Goal: Information Seeking & Learning: Learn about a topic

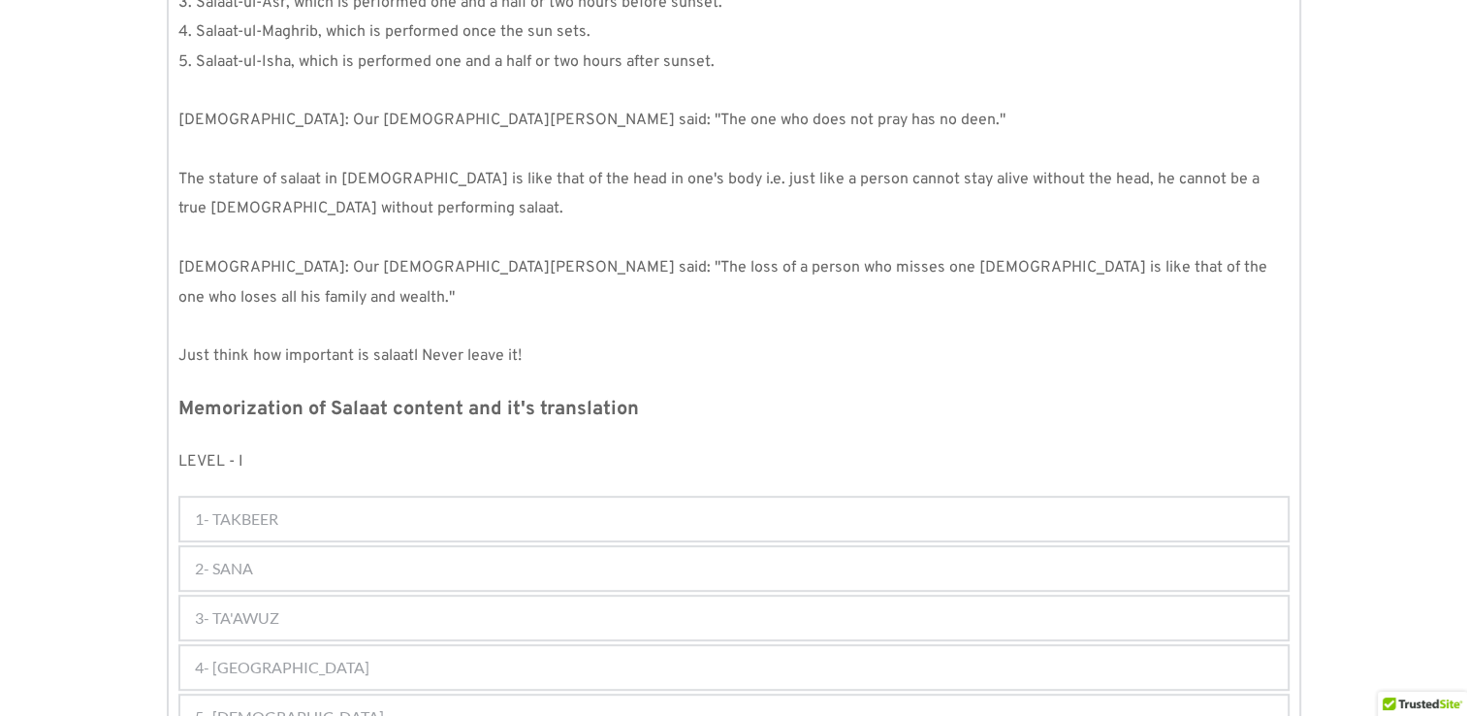
scroll to position [739, 0]
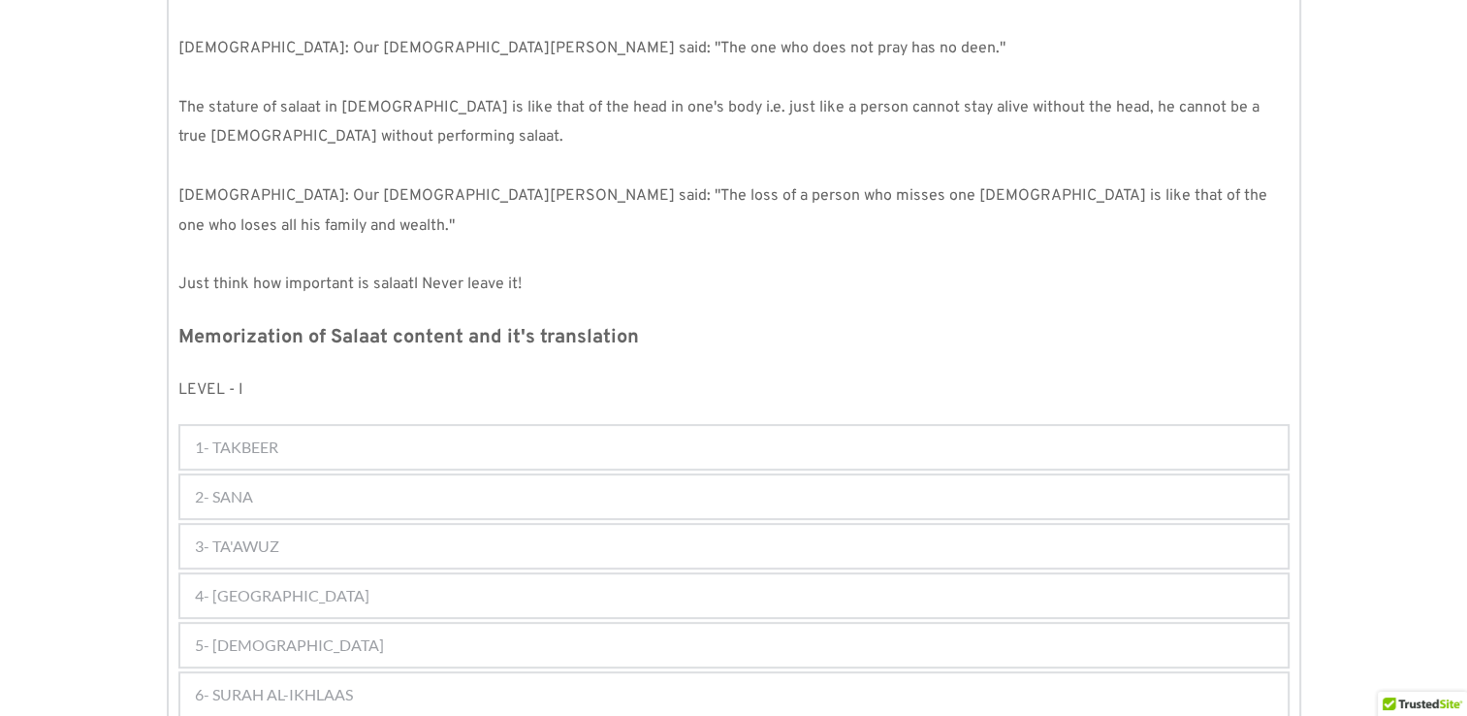
click at [415, 426] on div "1- TAKBEER" at bounding box center [733, 447] width 1107 height 43
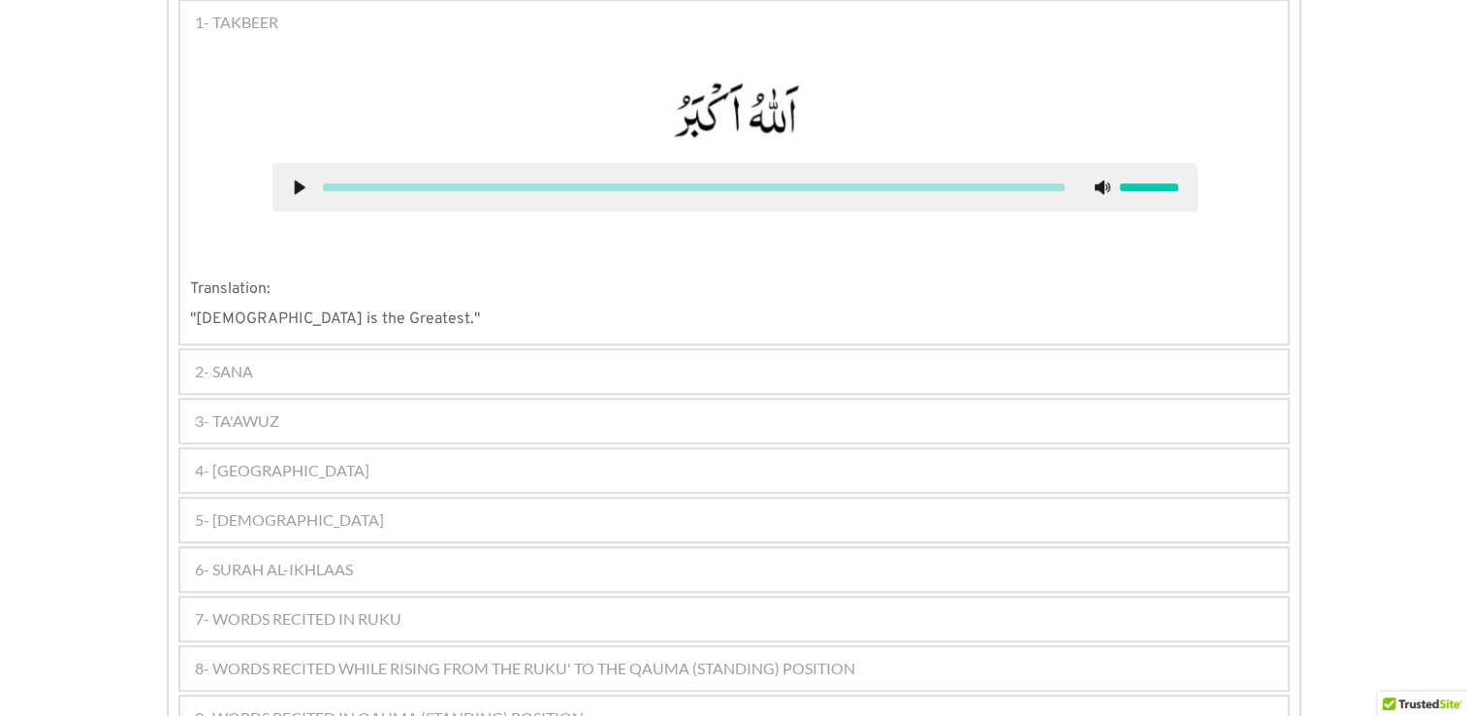
scroll to position [1164, 0]
click at [640, 350] on div "2- SANA" at bounding box center [733, 371] width 1107 height 43
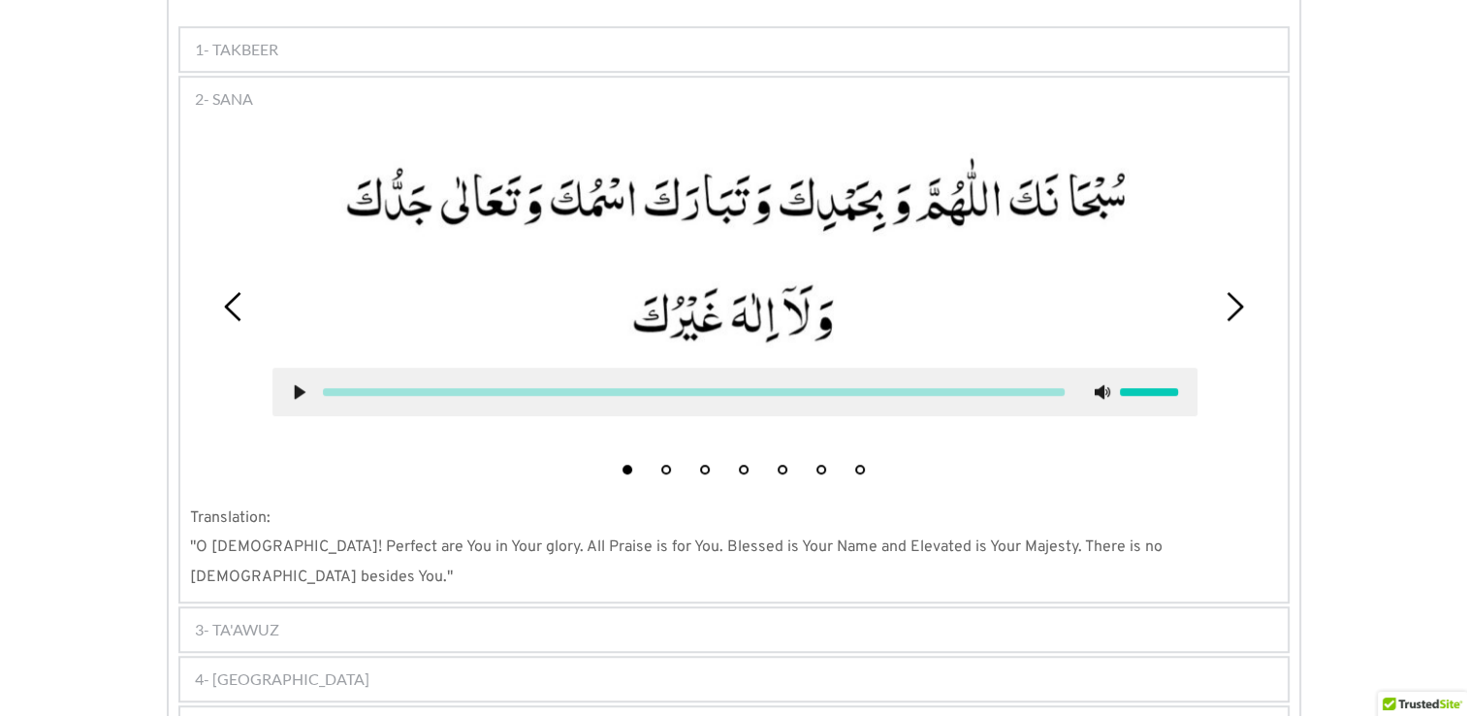
scroll to position [1135, 0]
click at [440, 158] on picture at bounding box center [734, 251] width 925 height 196
click at [1123, 153] on picture at bounding box center [733, 251] width 925 height 196
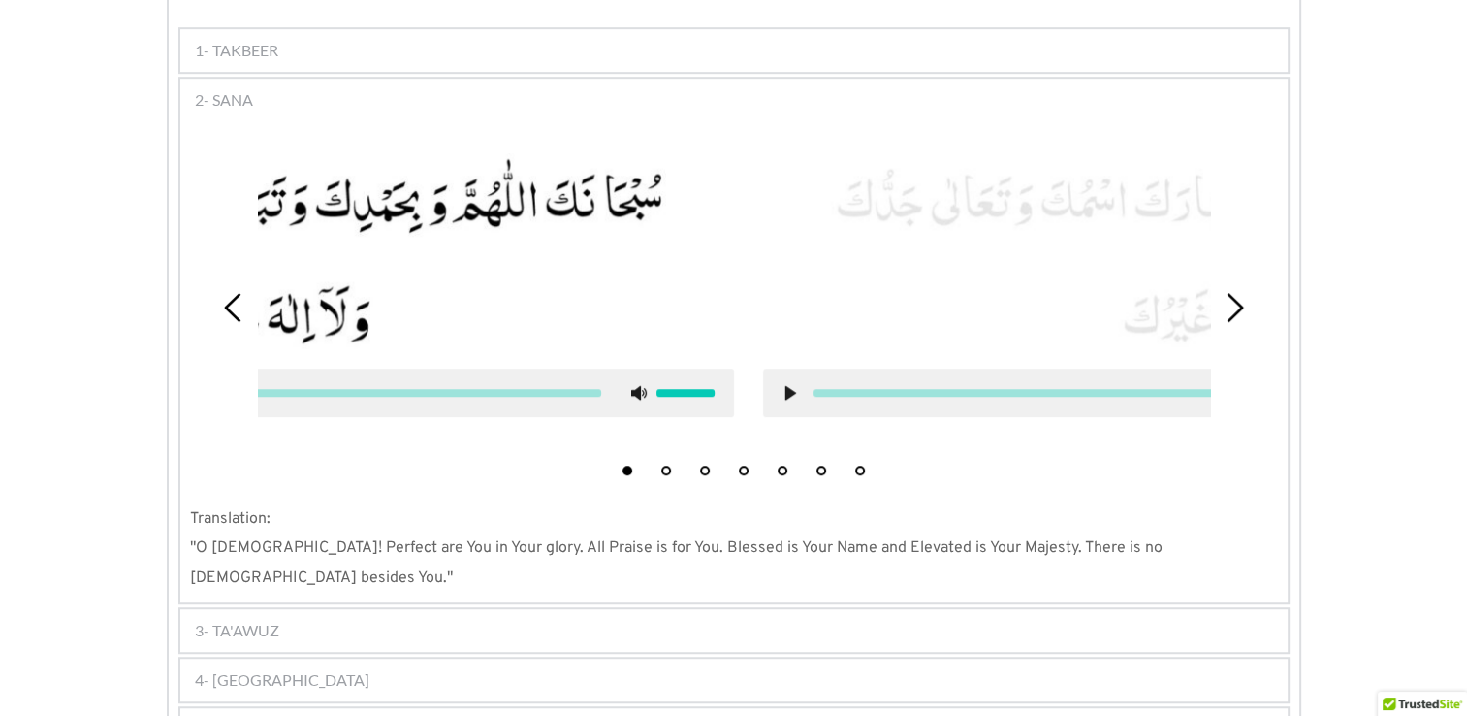
drag, startPoint x: 1123, startPoint y: 150, endPoint x: 634, endPoint y: 197, distance: 490.9
click at [634, 197] on picture at bounding box center [271, 251] width 925 height 196
